Goal: Task Accomplishment & Management: Manage account settings

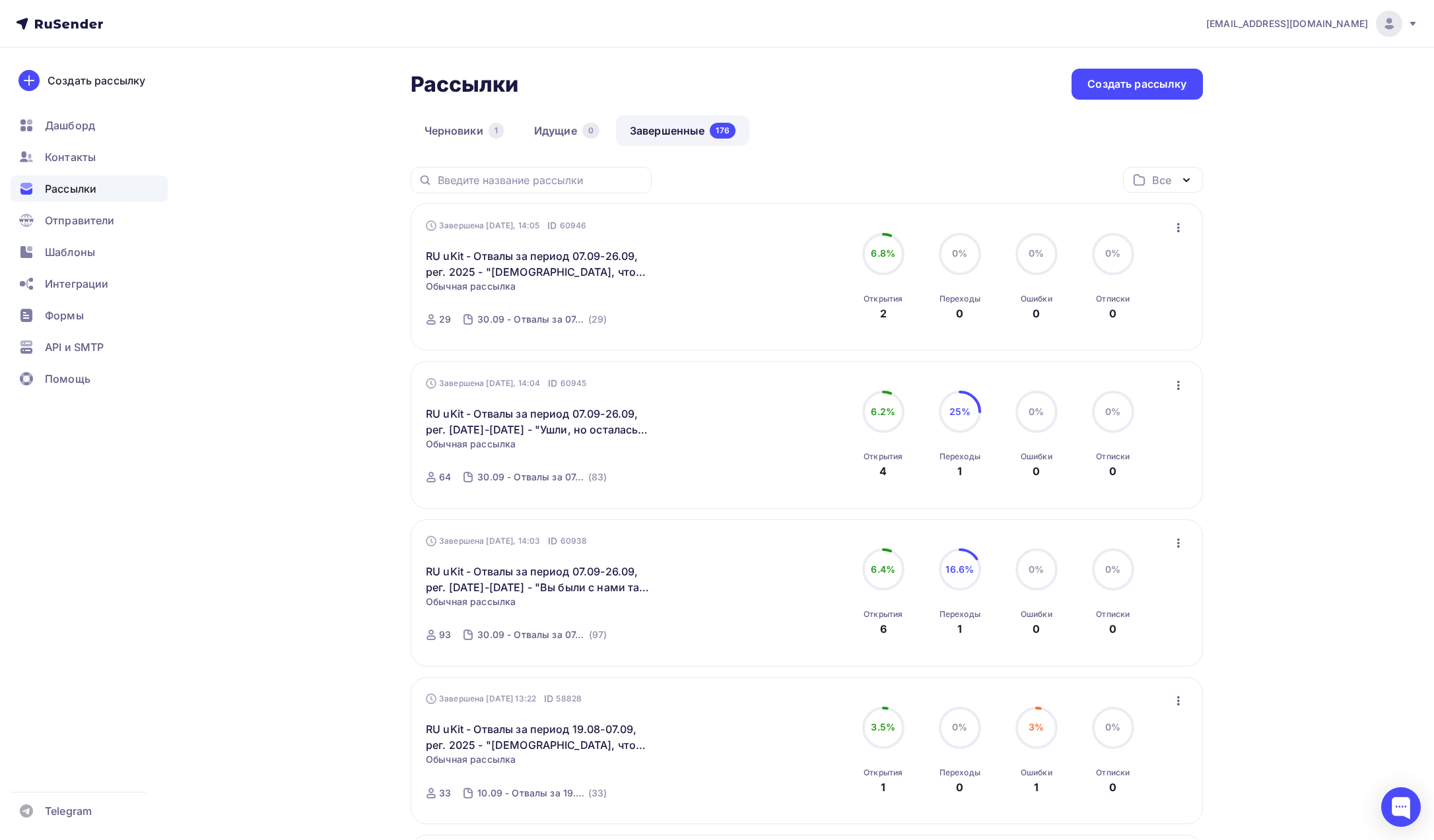
click at [1303, 26] on span "a.shevtsov+ukit@ucoz-team.net" at bounding box center [1287, 24] width 162 height 13
click at [1240, 119] on span "Выйти" at bounding box center [1237, 121] width 34 height 16
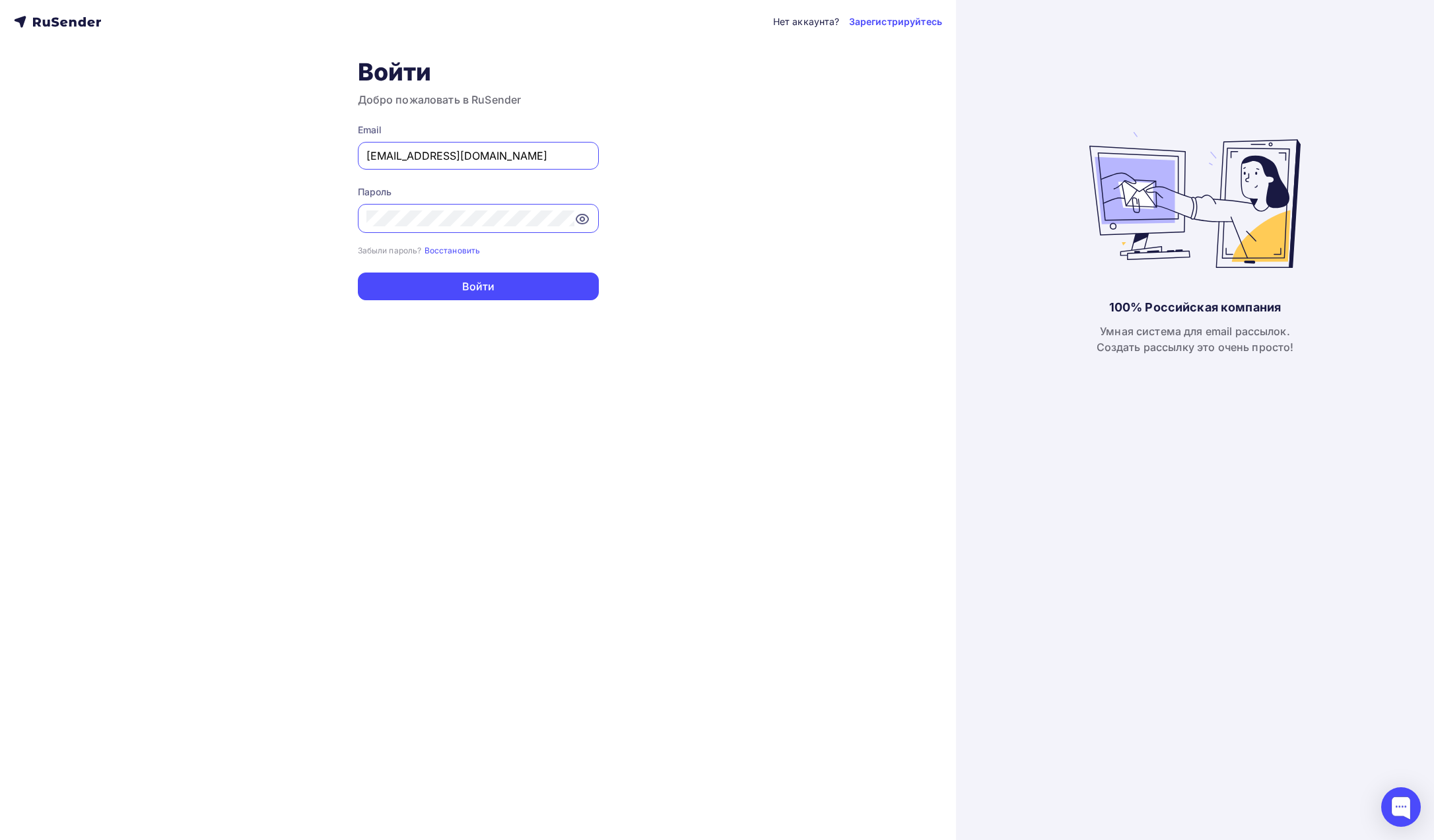
click at [544, 140] on div "Email a.shevtsov+ukit@ucoz-team.net" at bounding box center [478, 147] width 241 height 46
click at [537, 155] on input "a.shevtsov+ukit@ucoz-team.net" at bounding box center [479, 156] width 224 height 16
type input "[PERSON_NAME][EMAIL_ADDRESS][DOMAIN_NAME]"
click at [486, 288] on button "Войти" at bounding box center [478, 286] width 241 height 28
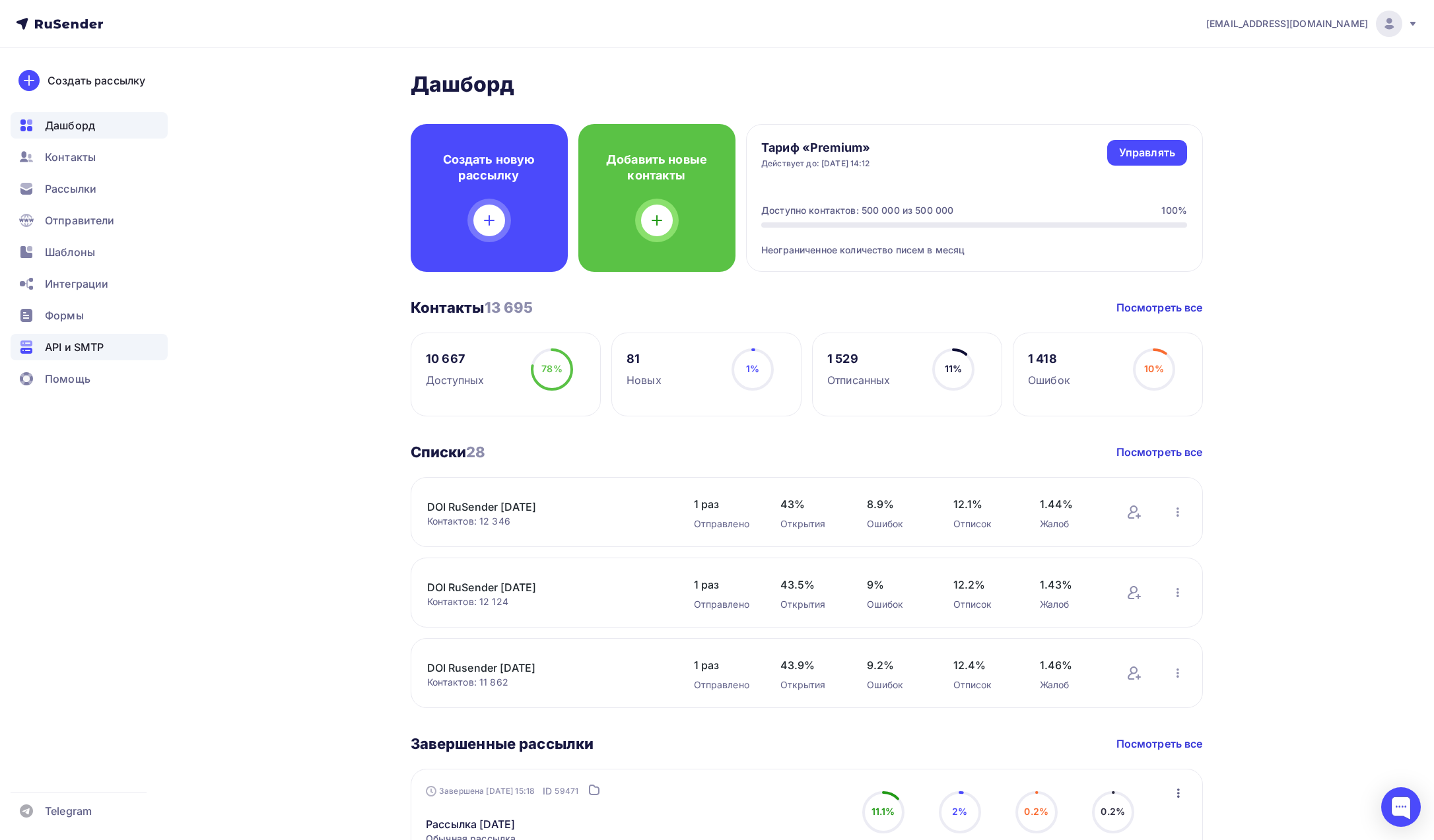
click at [64, 340] on span "API и SMTP" at bounding box center [74, 347] width 59 height 16
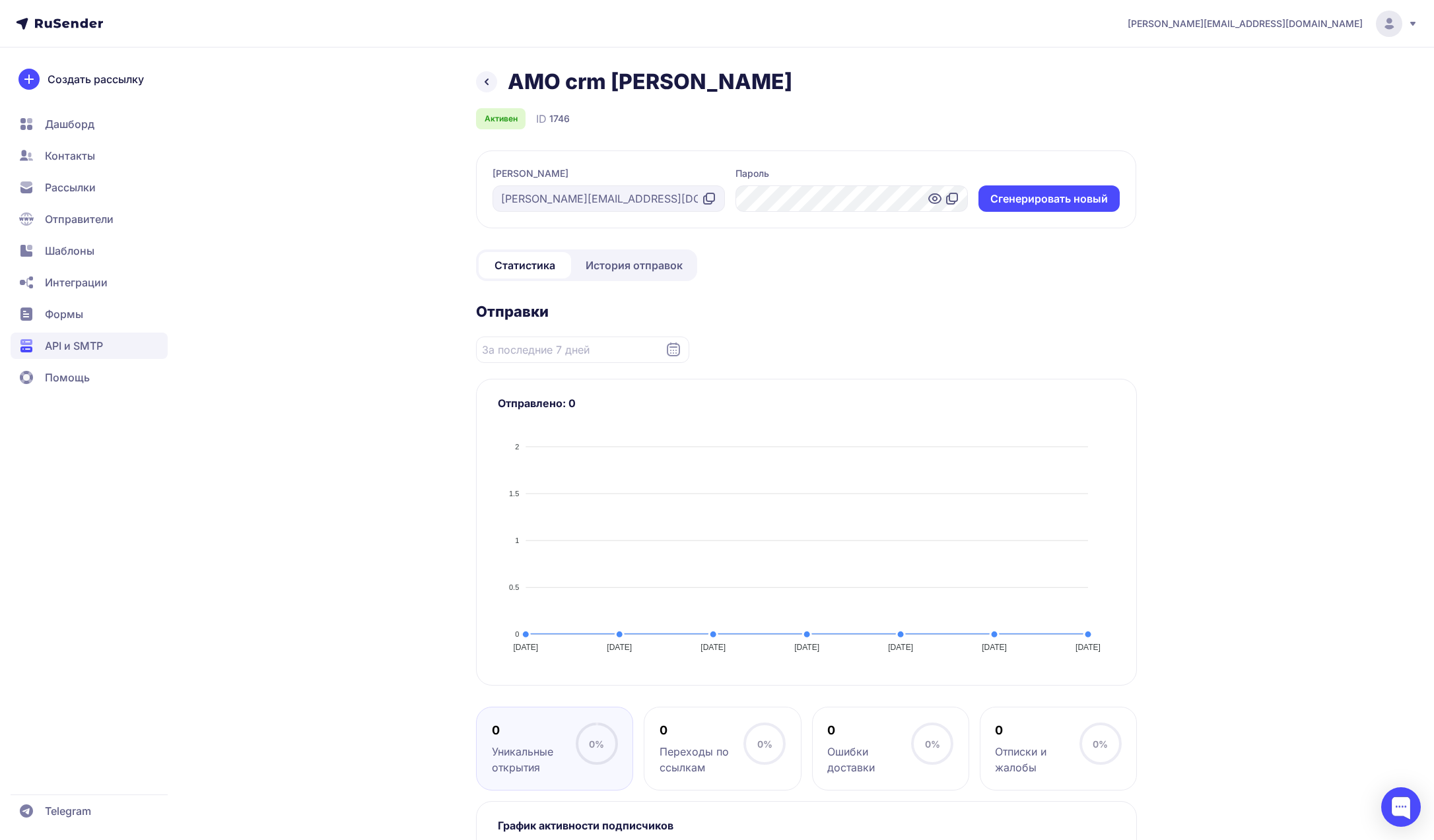
click at [555, 121] on span "1746" at bounding box center [559, 119] width 21 height 13
click at [636, 269] on span "История отправок" at bounding box center [634, 265] width 97 height 16
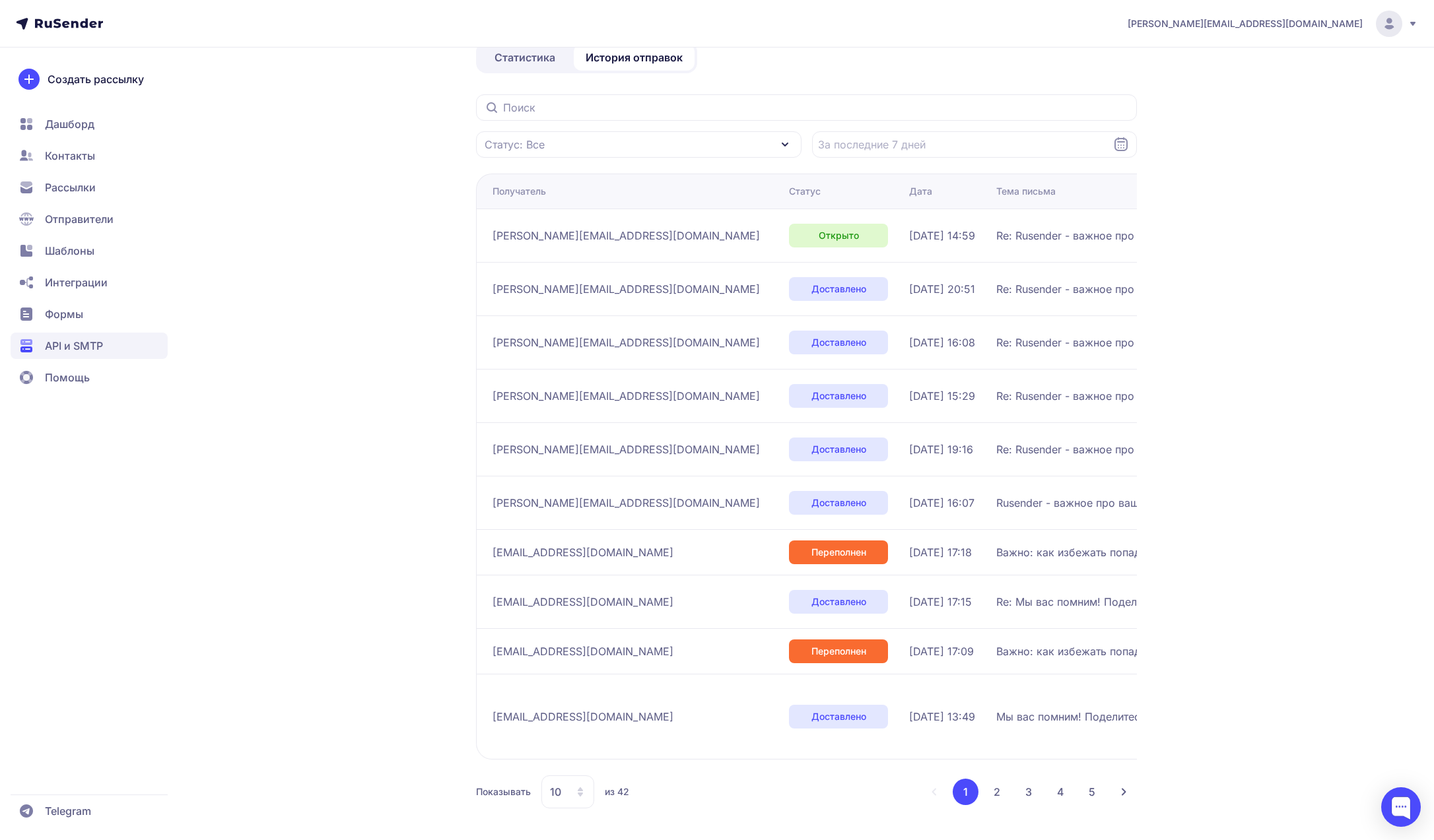
scroll to position [125, 0]
click at [994, 785] on button "2" at bounding box center [997, 792] width 27 height 27
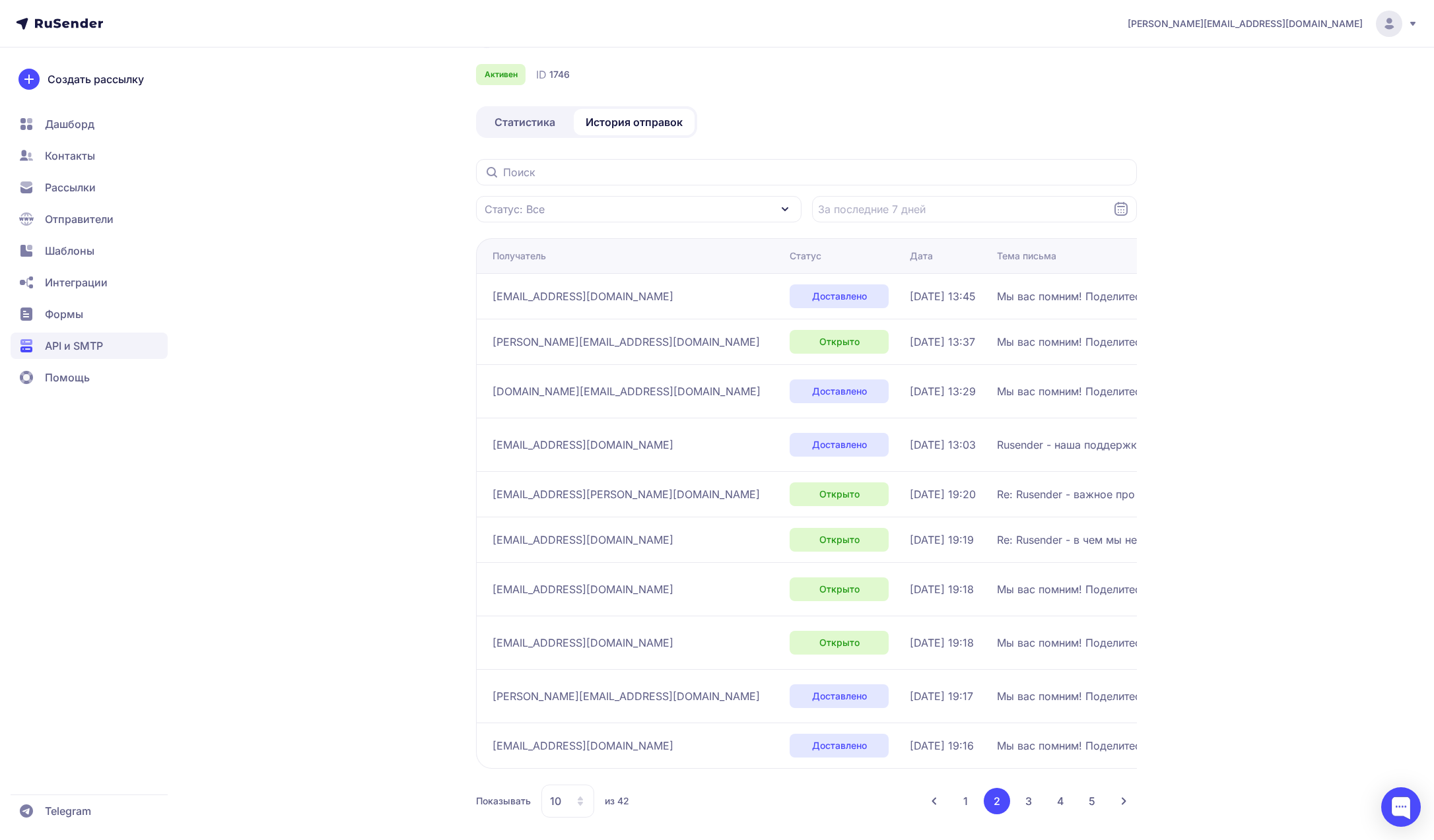
scroll to position [54, 0]
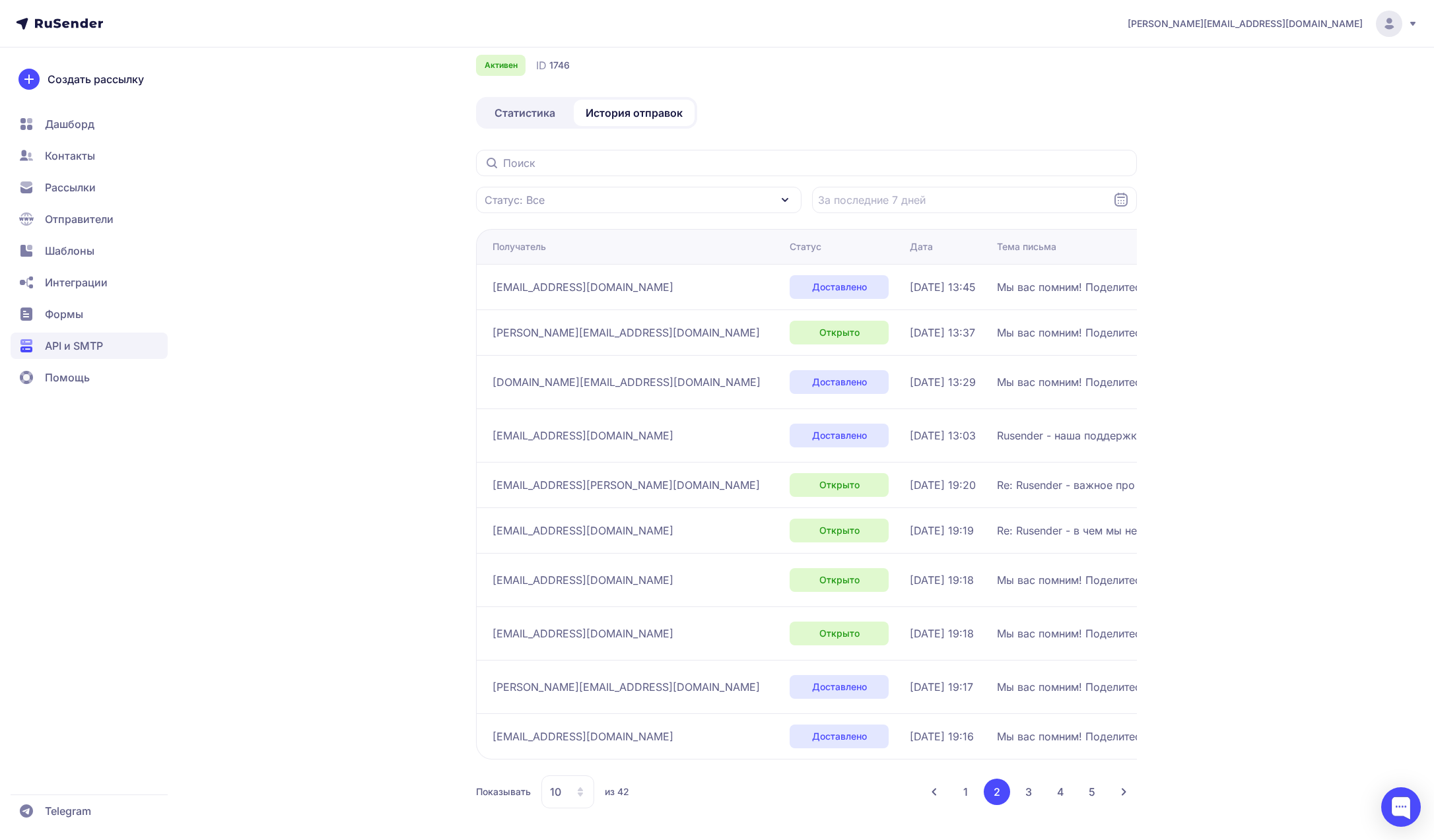
click at [1022, 799] on button "3" at bounding box center [1028, 792] width 27 height 27
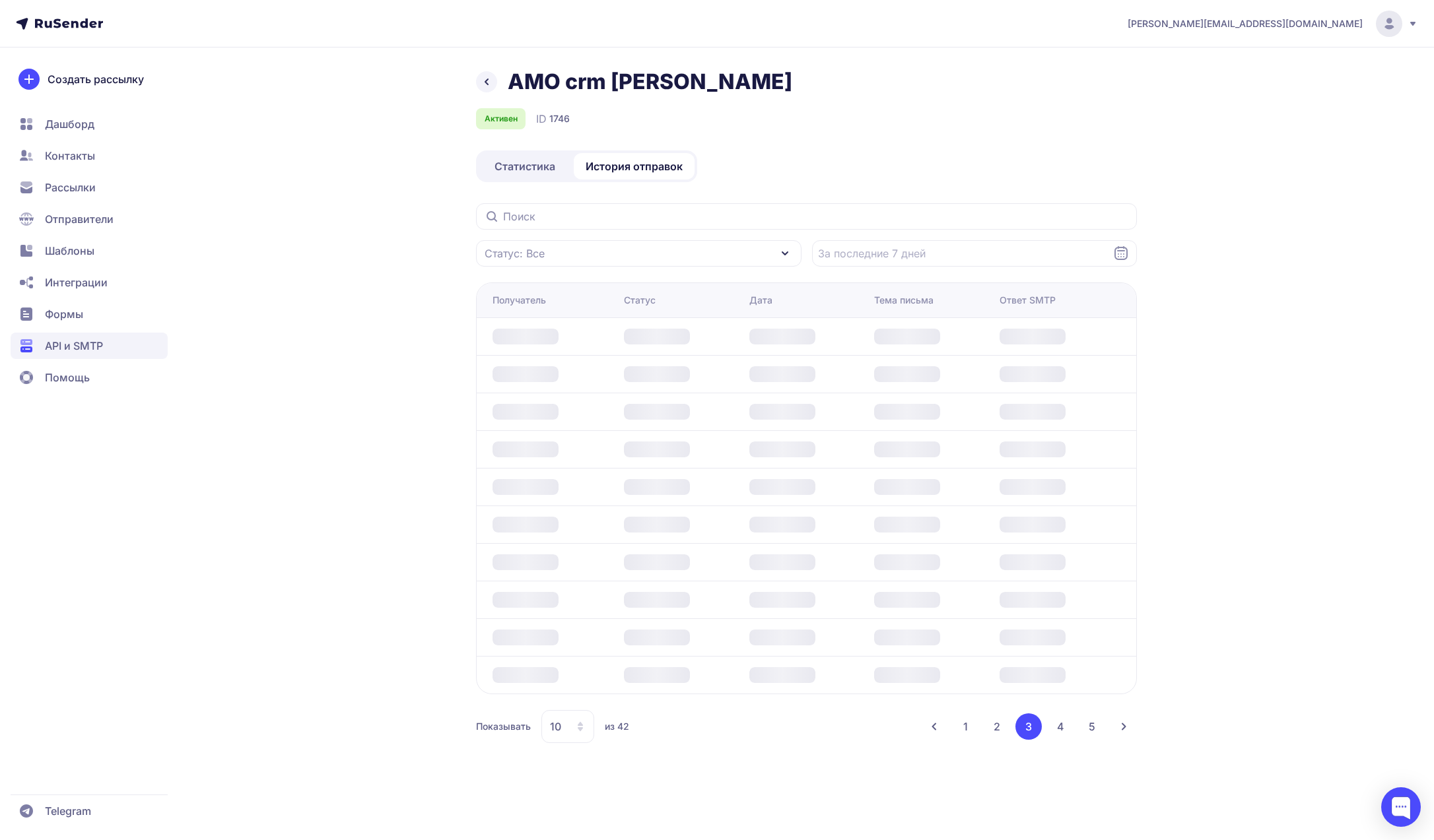
scroll to position [0, 0]
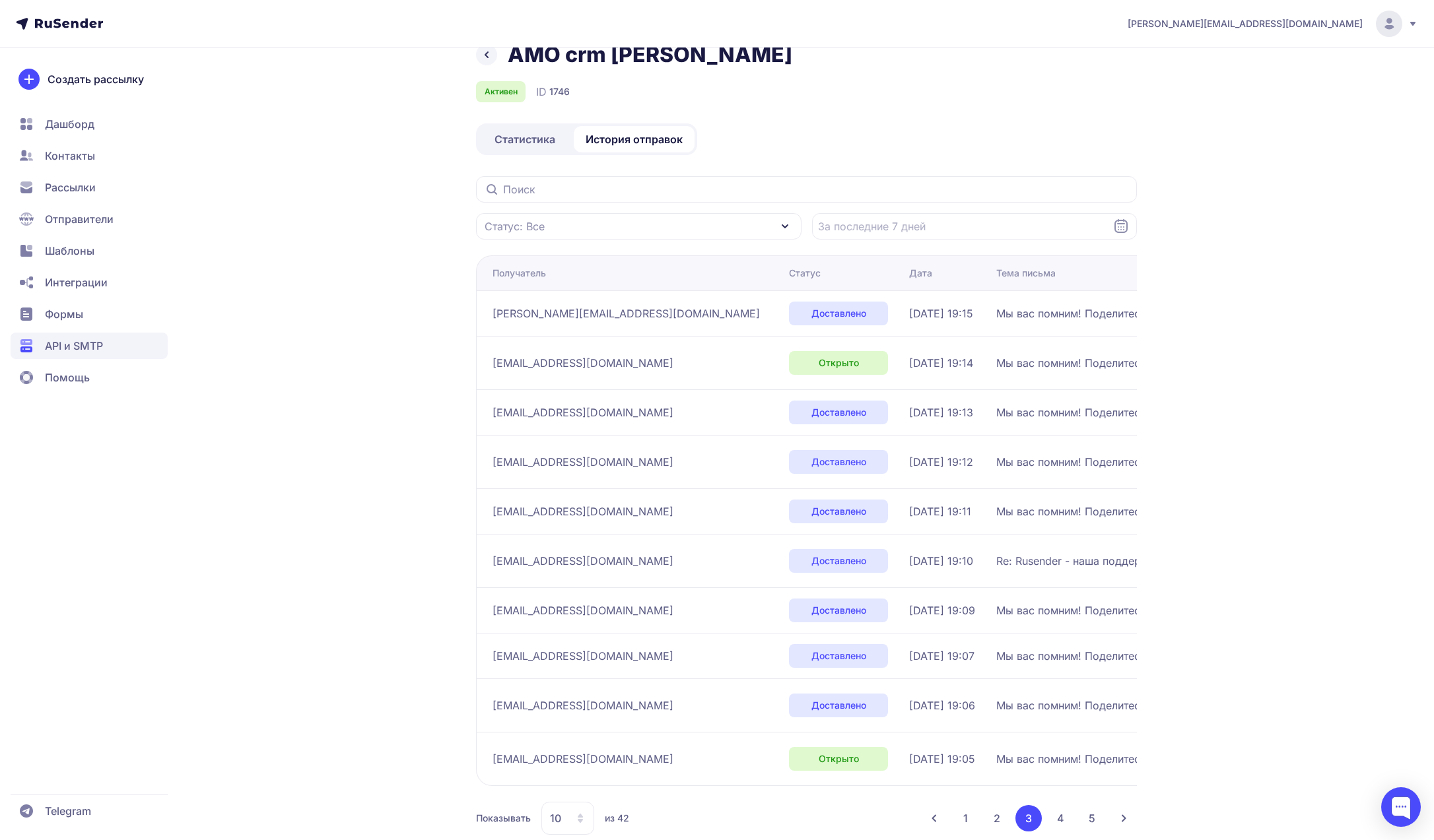
scroll to position [54, 0]
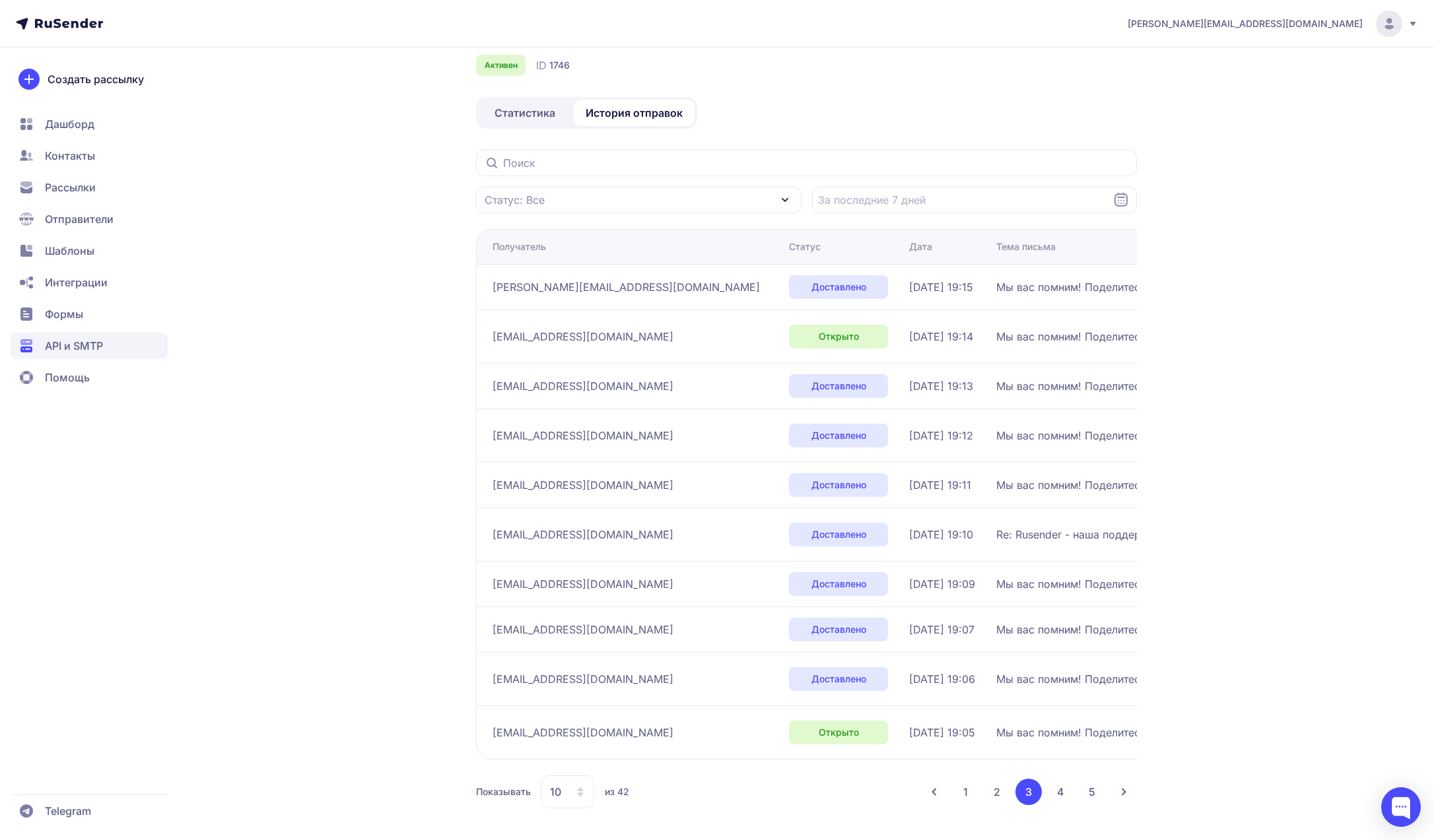
click at [1059, 792] on button "4" at bounding box center [1060, 792] width 27 height 27
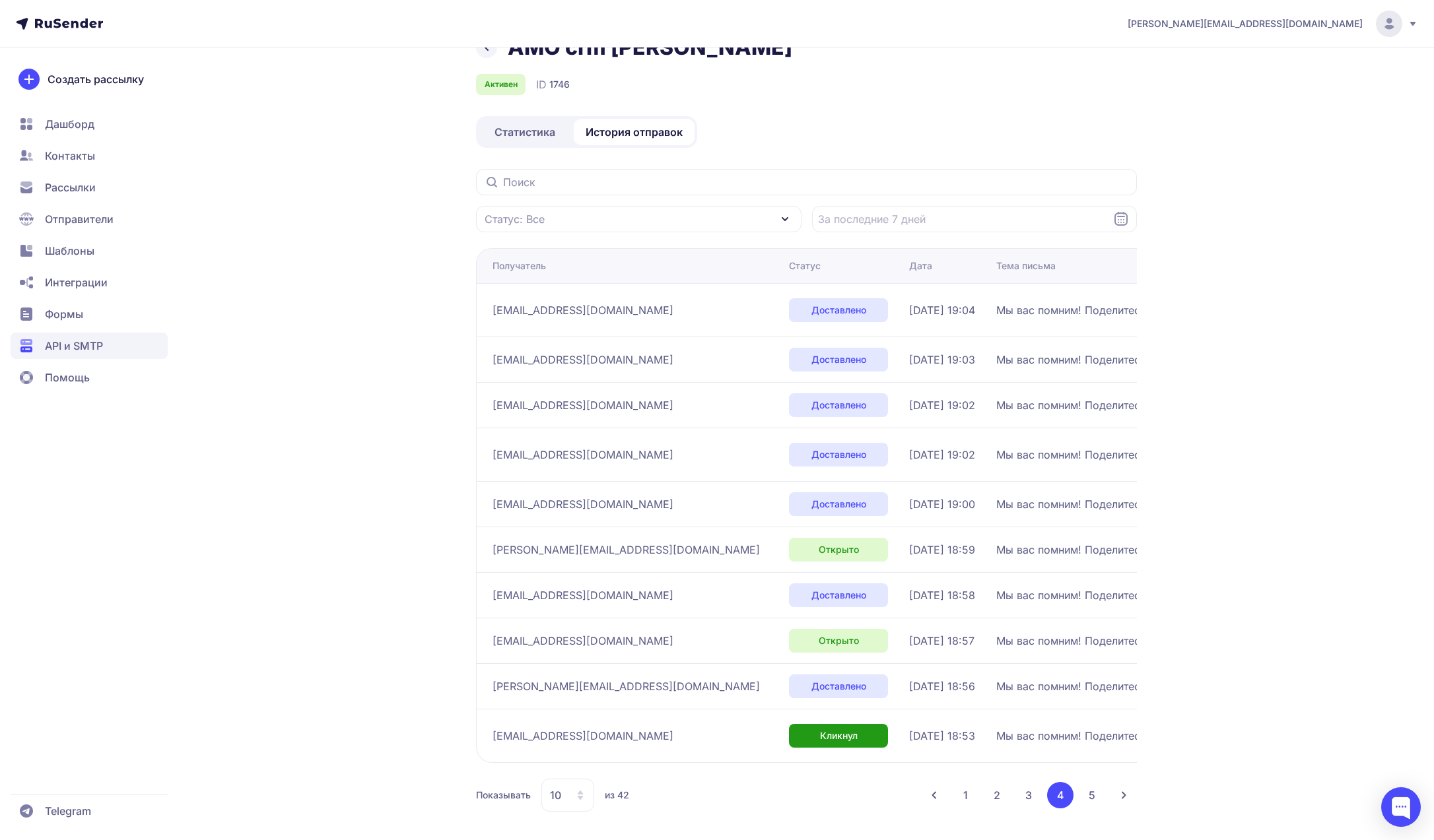
scroll to position [38, 0]
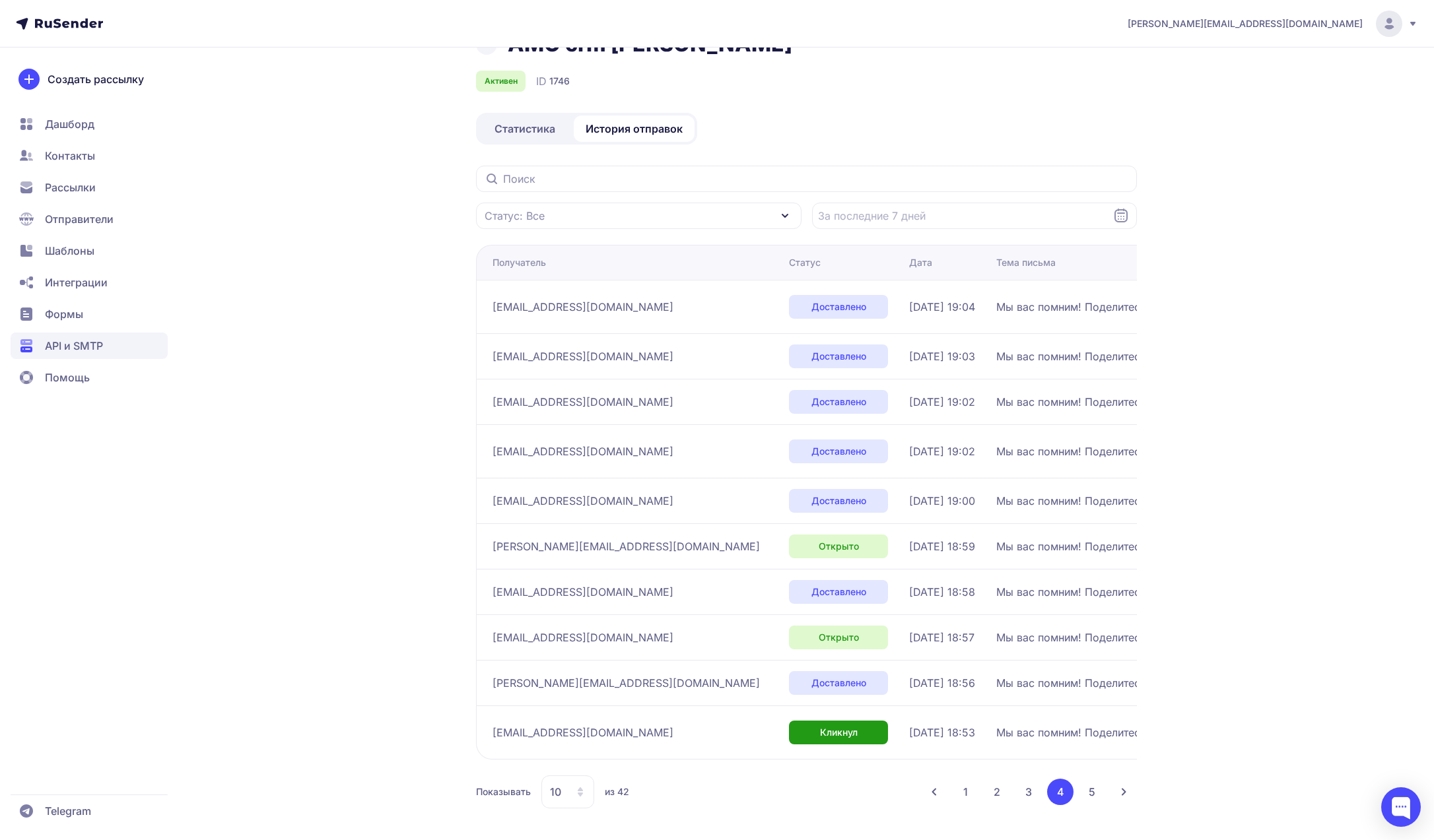
click at [1086, 789] on button "5" at bounding box center [1092, 792] width 27 height 27
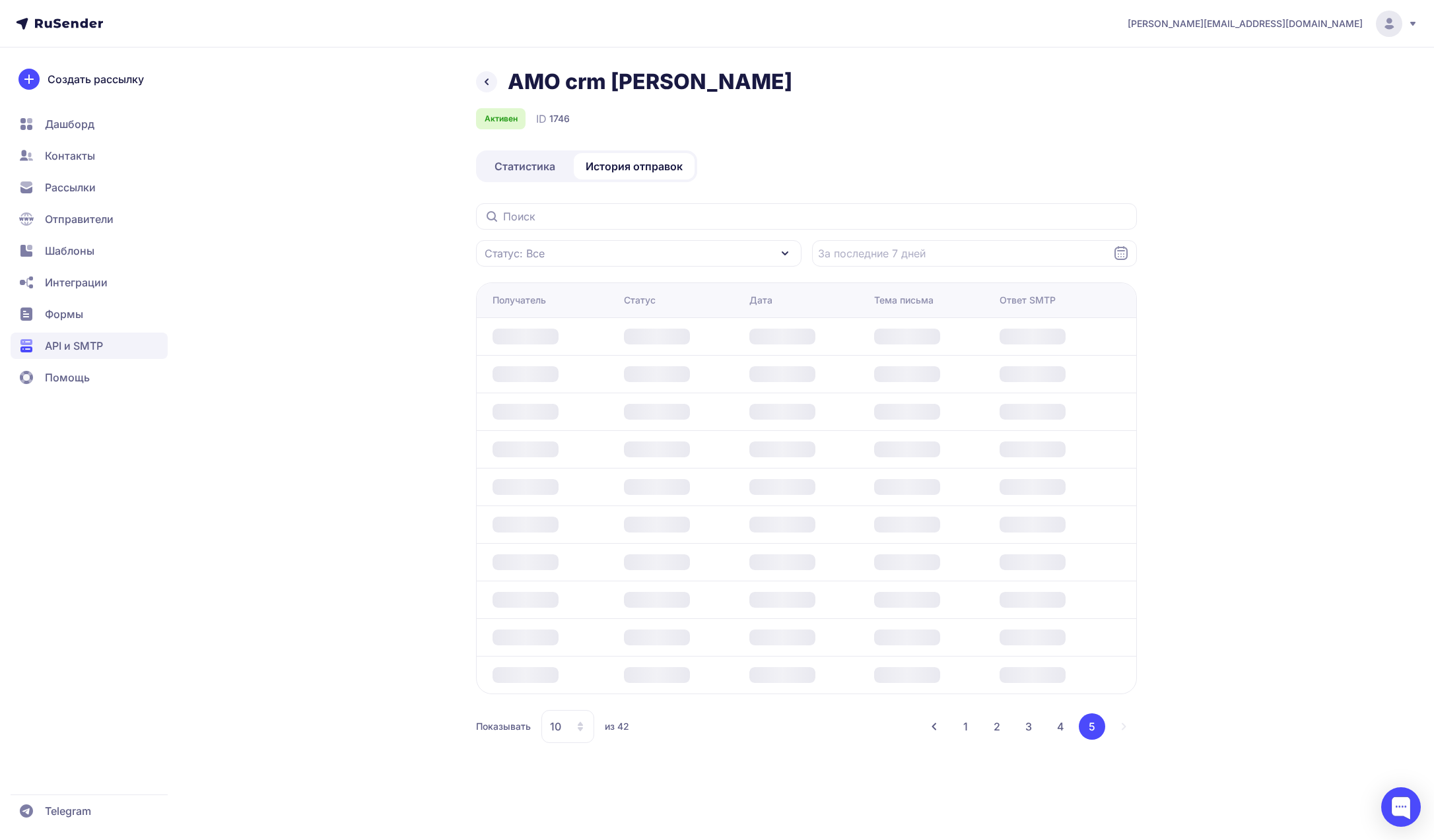
scroll to position [0, 0]
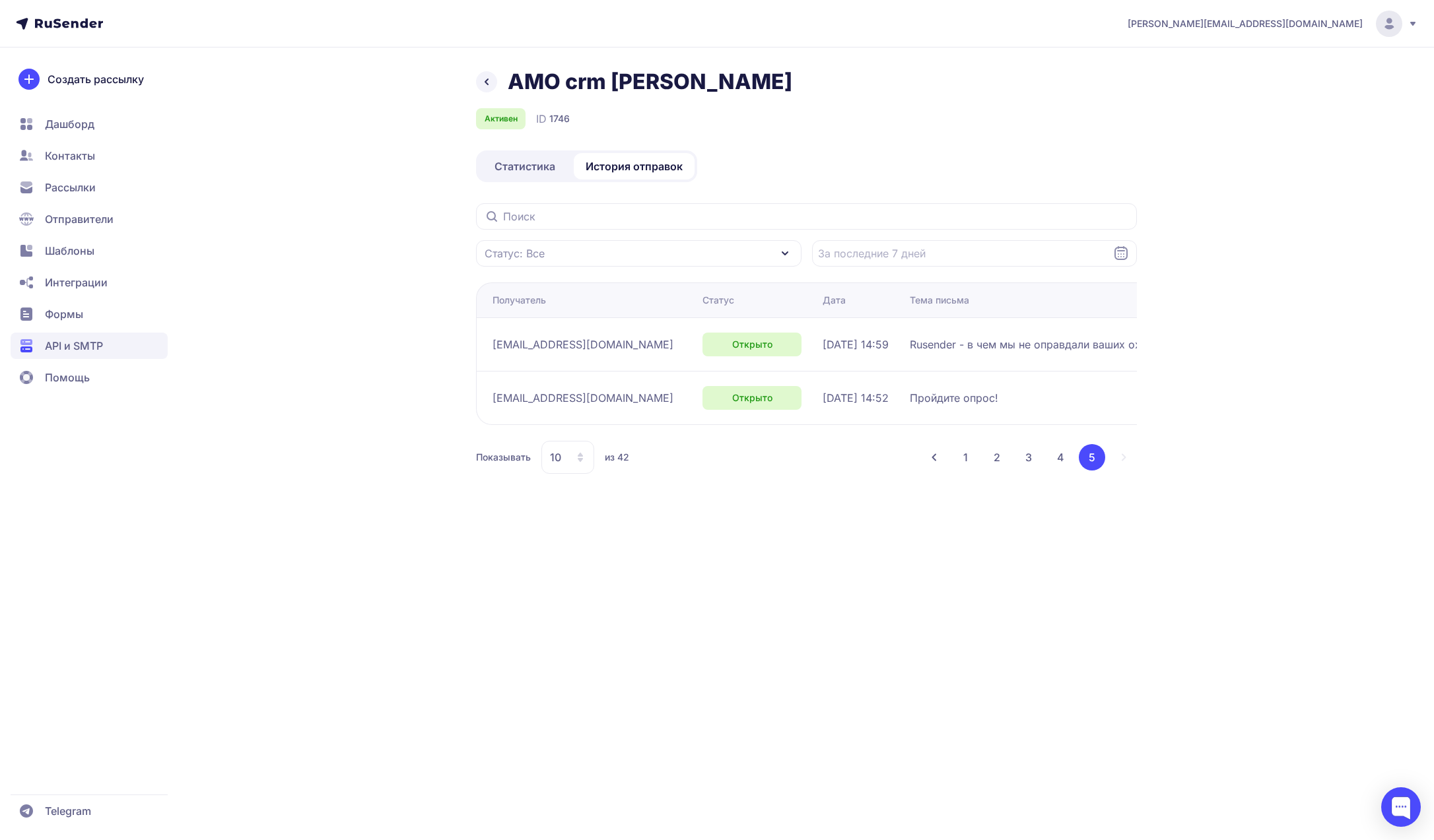
click at [958, 458] on button "1" at bounding box center [965, 457] width 26 height 27
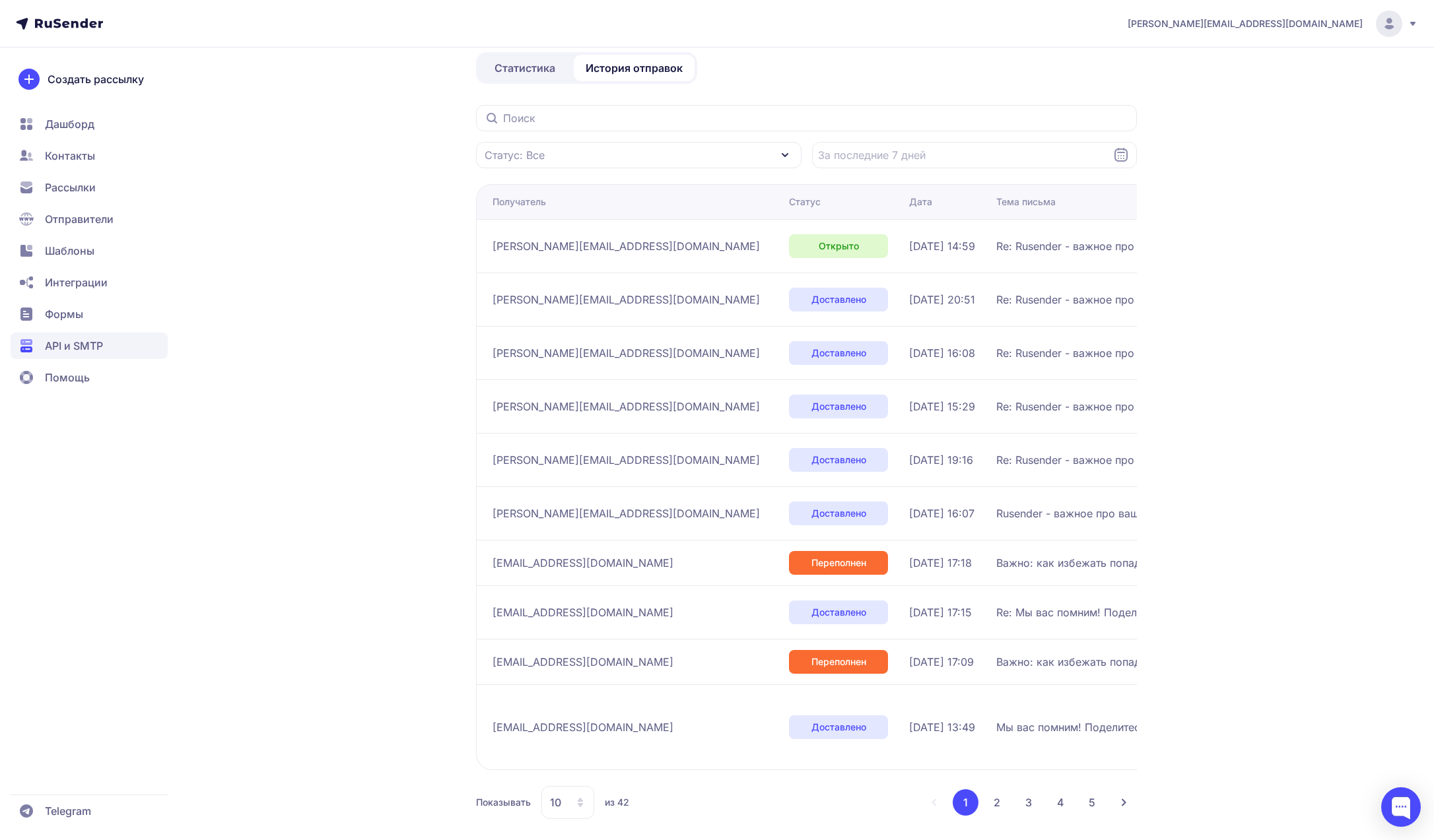
scroll to position [125, 0]
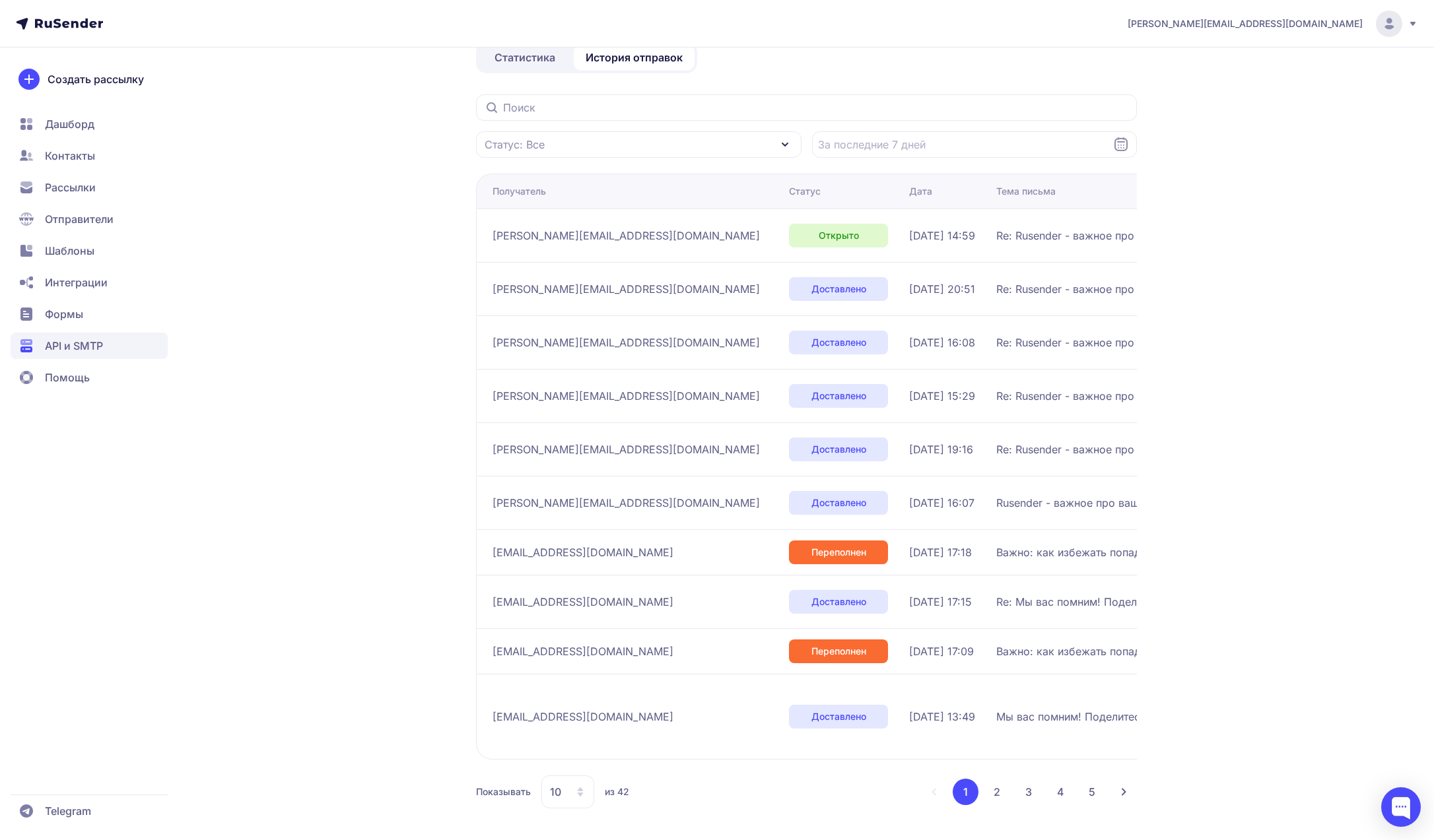
click at [991, 782] on button "2" at bounding box center [997, 792] width 27 height 27
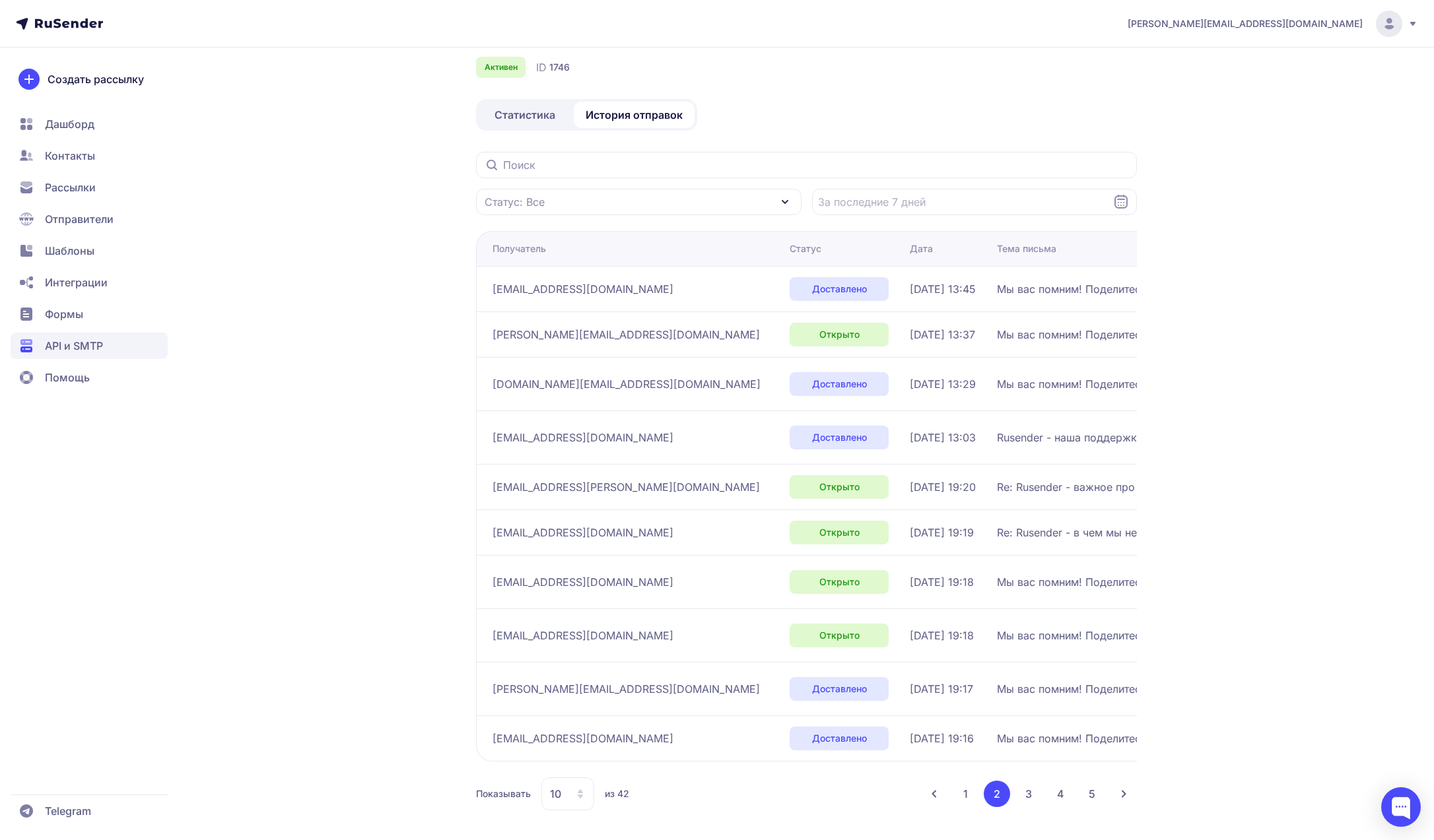
scroll to position [54, 0]
